Goal: Information Seeking & Learning: Understand process/instructions

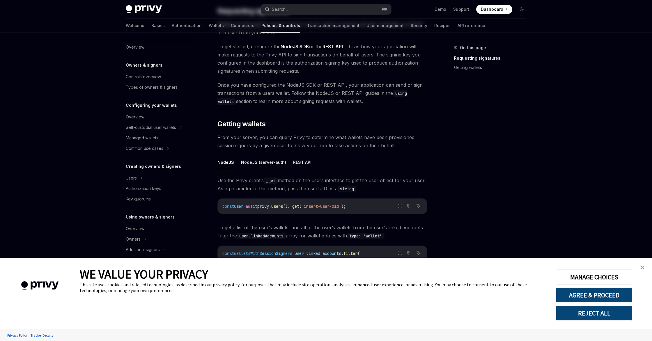
scroll to position [122, 0]
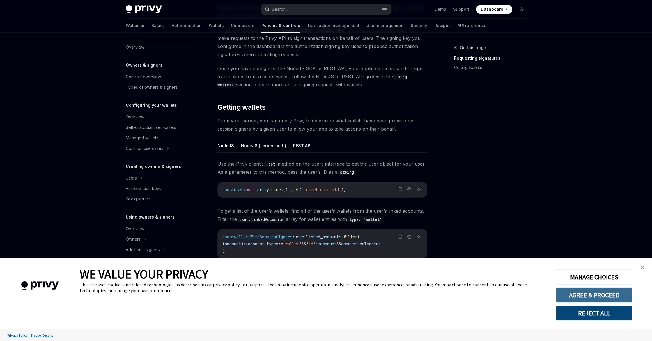
click at [609, 299] on button "AGREE & PROCEED" at bounding box center [594, 295] width 76 height 15
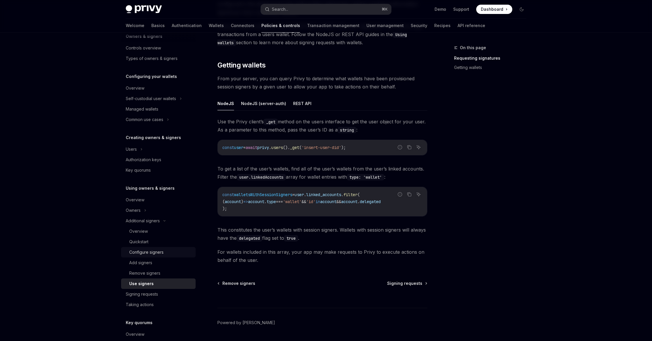
scroll to position [53, 0]
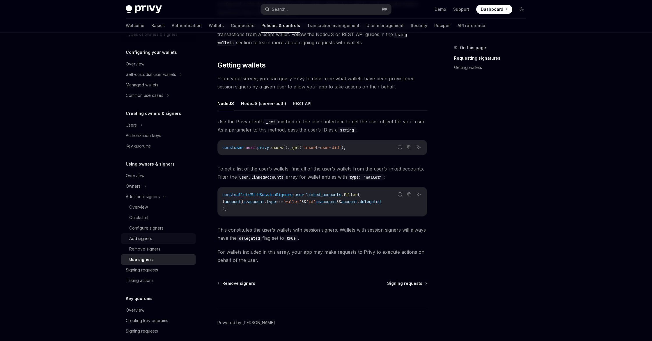
click at [165, 239] on div "Add signers" at bounding box center [160, 238] width 63 height 7
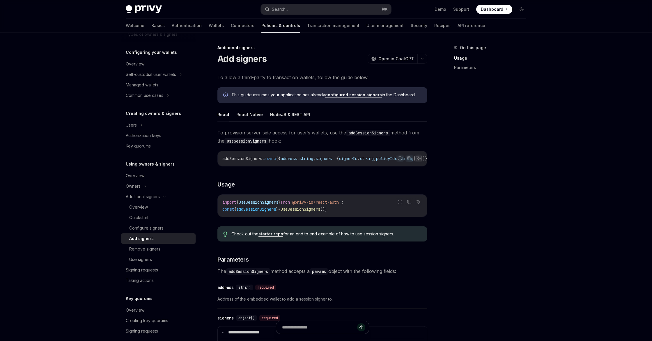
click at [352, 95] on link "configured session signers" at bounding box center [353, 94] width 57 height 5
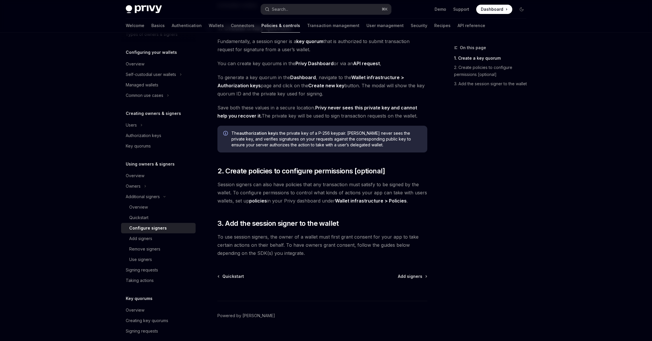
scroll to position [82, 0]
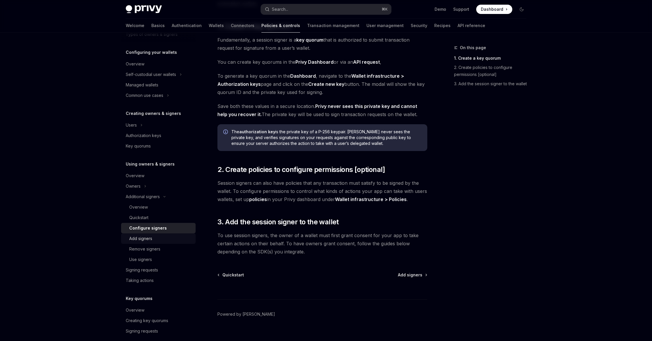
click at [163, 241] on div "Add signers" at bounding box center [160, 238] width 63 height 7
type textarea "*"
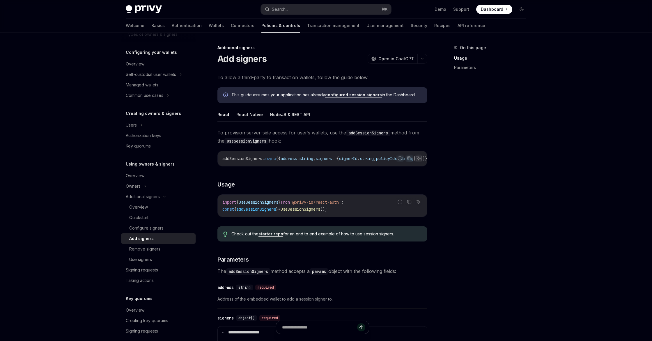
click at [273, 240] on div "Check out the starter repo for an end to end example of how to use session sign…" at bounding box center [322, 234] width 210 height 15
click at [271, 237] on link "starter repo" at bounding box center [271, 233] width 25 height 5
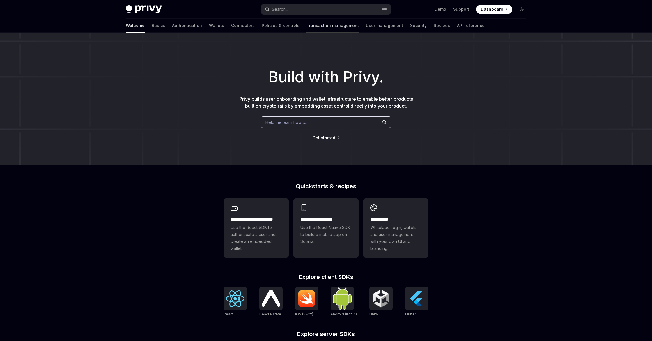
click at [307, 30] on link "Transaction management" at bounding box center [333, 26] width 52 height 14
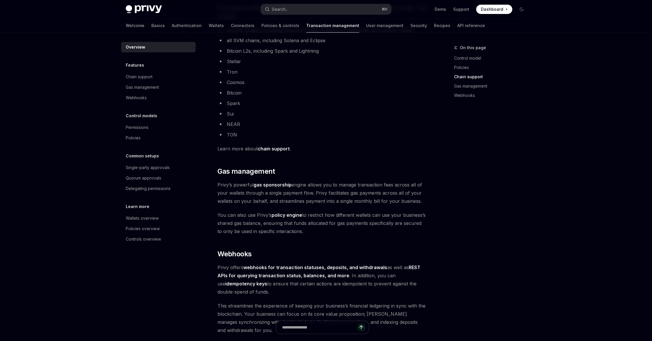
scroll to position [378, 0]
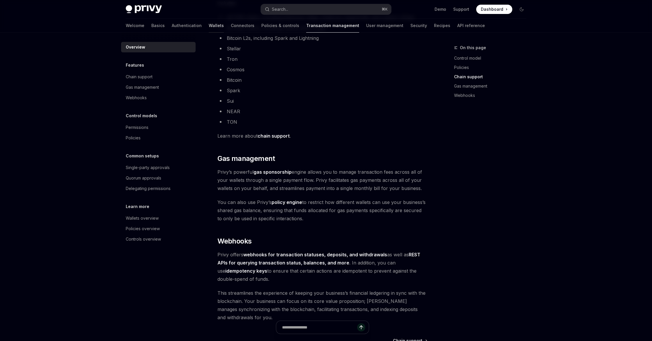
click at [209, 26] on link "Wallets" at bounding box center [216, 26] width 15 height 14
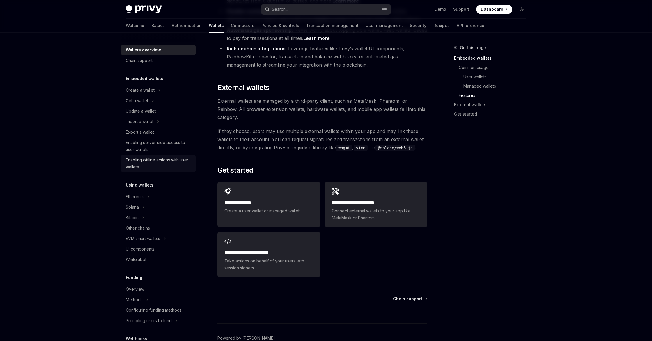
scroll to position [38, 0]
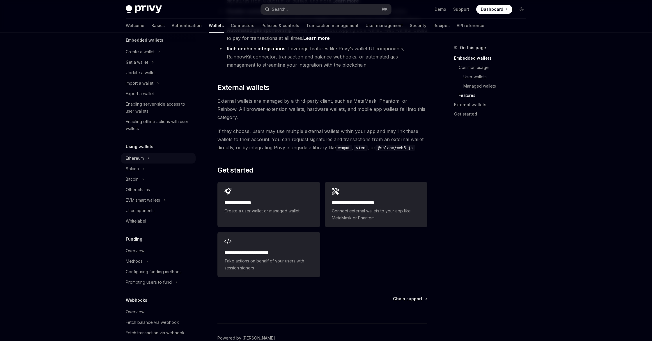
click at [136, 161] on div "Ethereum" at bounding box center [135, 158] width 18 height 7
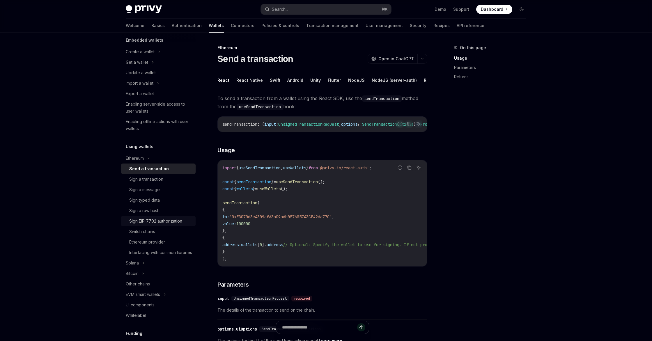
click at [169, 222] on div "Sign EIP-7702 authorization" at bounding box center [155, 221] width 53 height 7
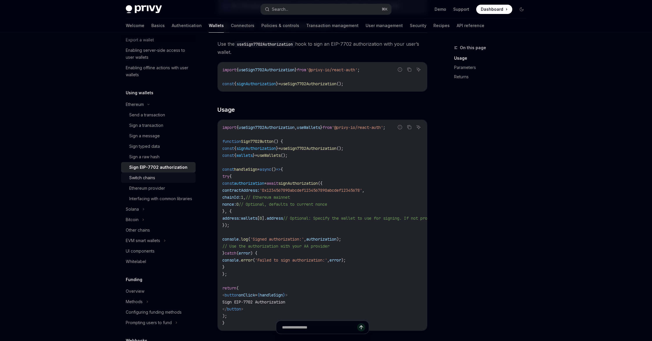
scroll to position [101, 0]
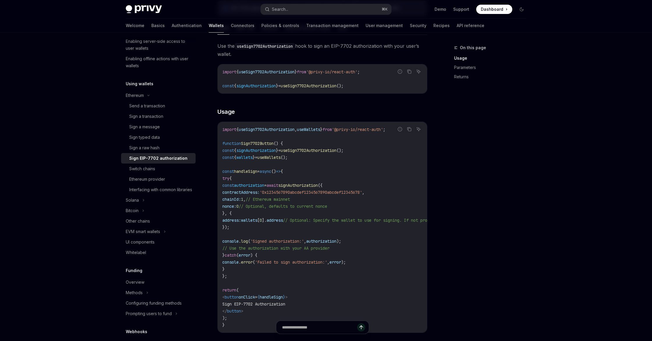
type textarea "*"
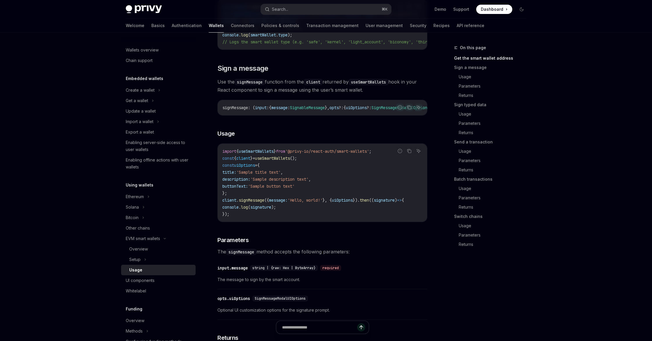
scroll to position [86, 0]
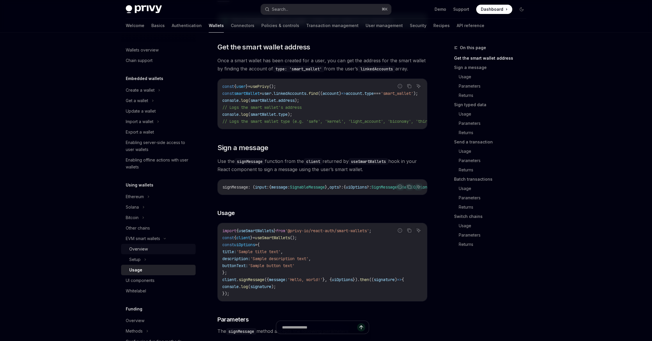
click at [156, 252] on div "Overview" at bounding box center [160, 249] width 63 height 7
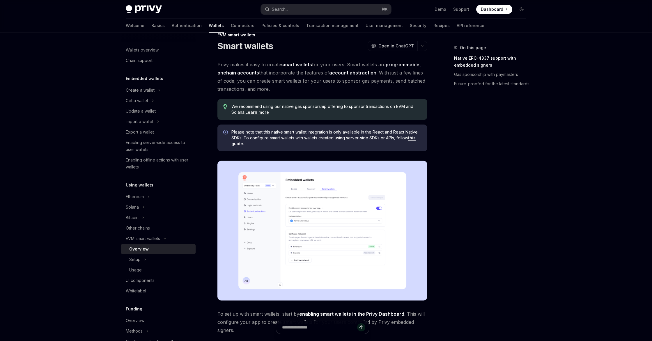
scroll to position [14, 0]
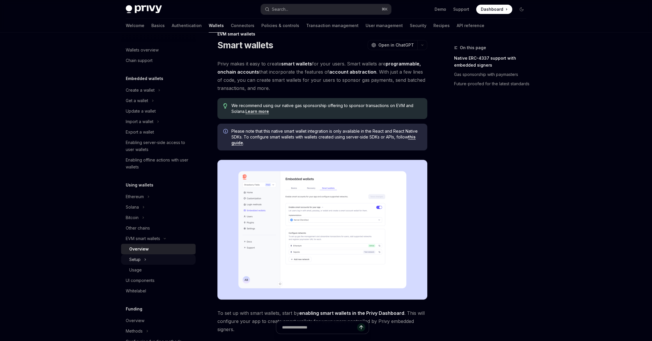
click at [162, 262] on div "Setup" at bounding box center [158, 259] width 75 height 10
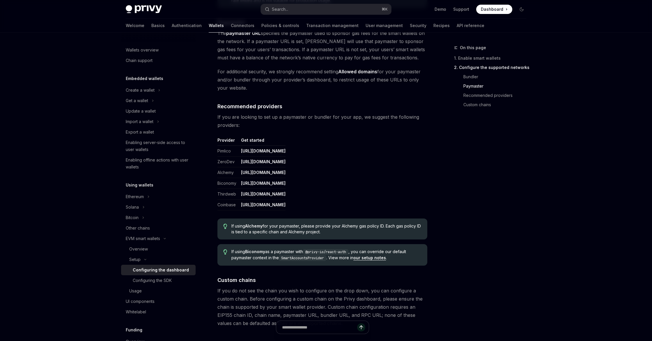
scroll to position [703, 0]
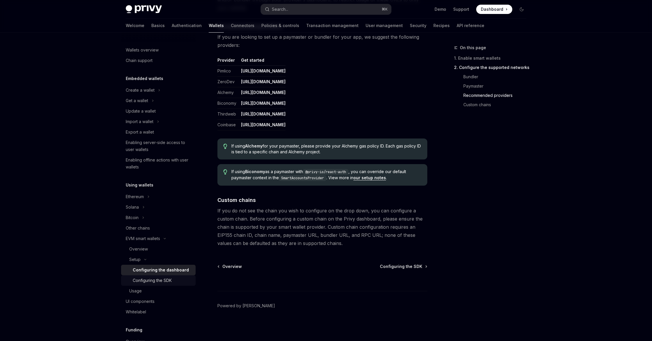
click at [170, 277] on link "Configuring the SDK" at bounding box center [158, 280] width 75 height 10
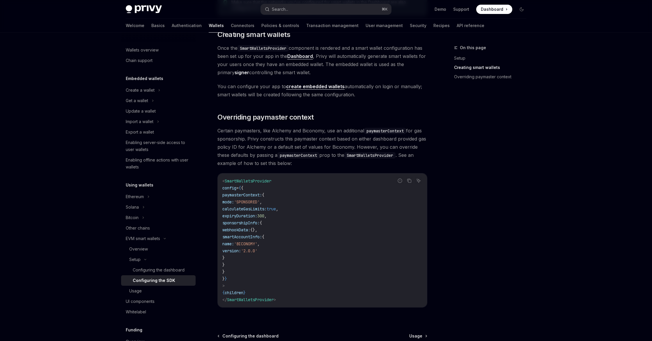
scroll to position [382, 0]
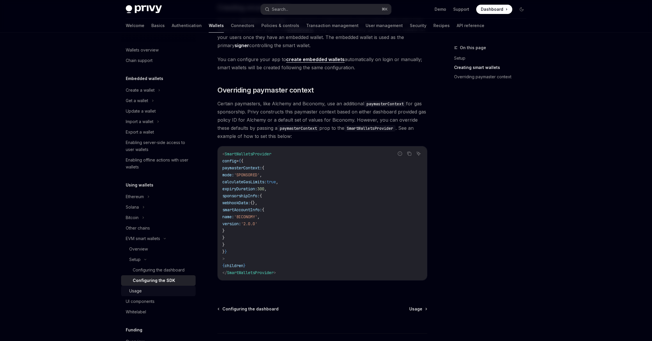
click at [163, 287] on link "Usage" at bounding box center [158, 291] width 75 height 10
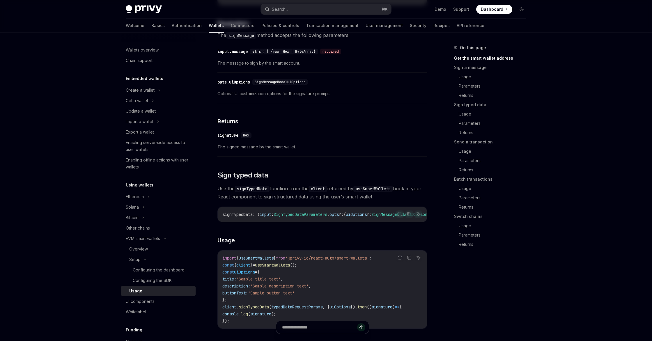
type textarea "*"
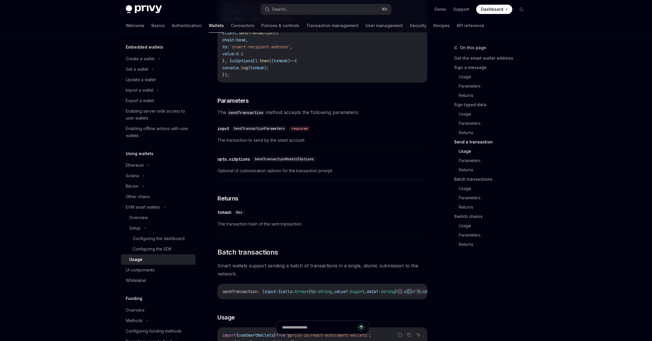
scroll to position [816, 0]
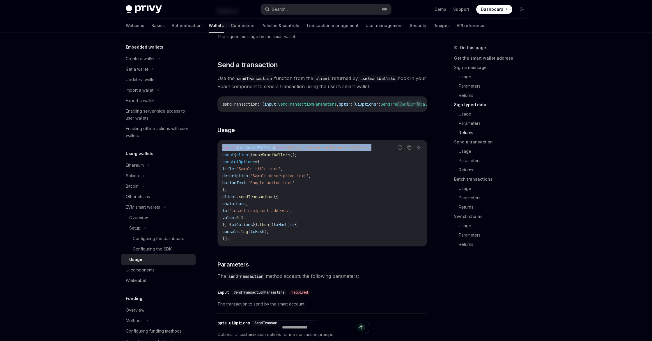
drag, startPoint x: 389, startPoint y: 161, endPoint x: 224, endPoint y: 157, distance: 165.4
click at [224, 157] on div "import { useSmartWallets } from '@privy-io/react-auth/smart-wallets' ; const { …" at bounding box center [322, 193] width 209 height 106
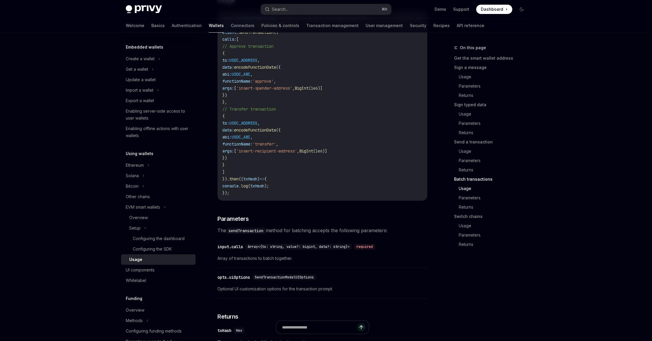
scroll to position [1255, 0]
